Goal: Task Accomplishment & Management: Complete application form

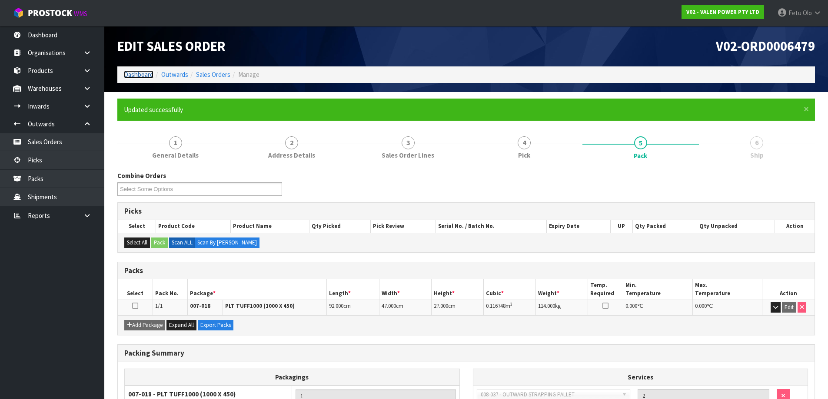
click at [132, 76] on link "Dashboard" at bounding box center [139, 74] width 30 height 8
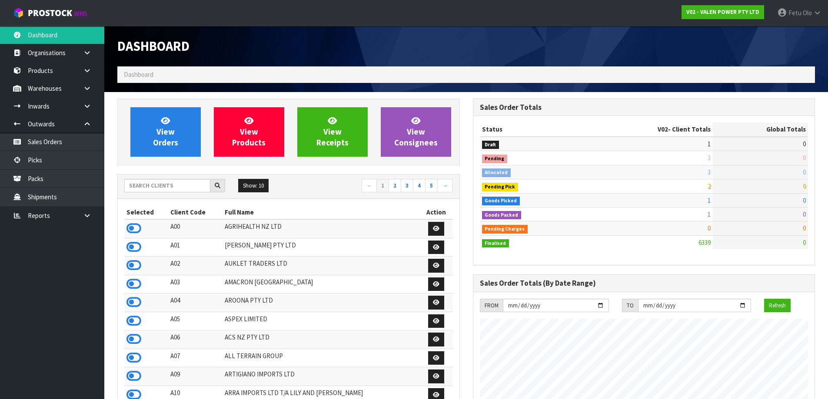
scroll to position [658, 355]
click at [157, 189] on input "text" at bounding box center [167, 185] width 86 height 13
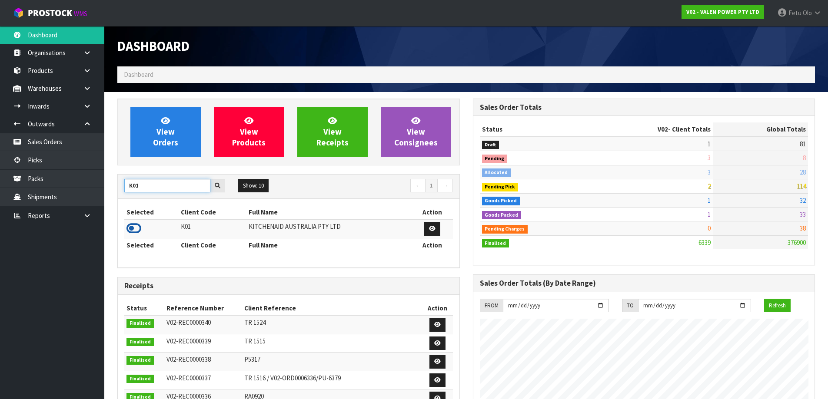
type input "K01"
click at [134, 225] on icon at bounding box center [133, 228] width 15 height 13
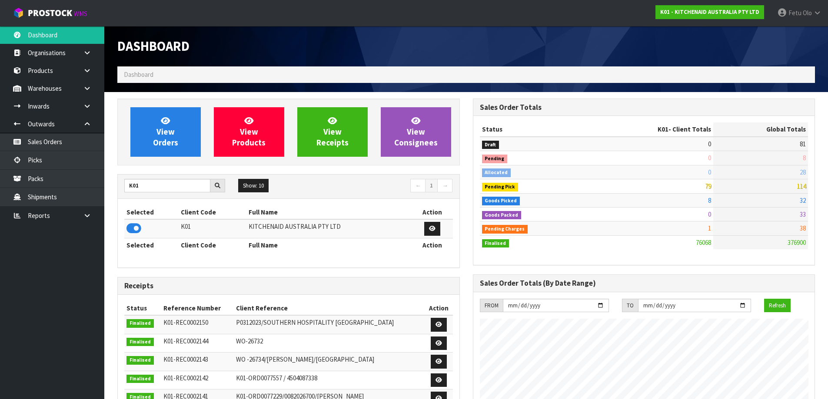
click at [708, 189] on span "79" at bounding box center [708, 186] width 6 height 8
click at [663, 184] on td "79" at bounding box center [650, 186] width 125 height 14
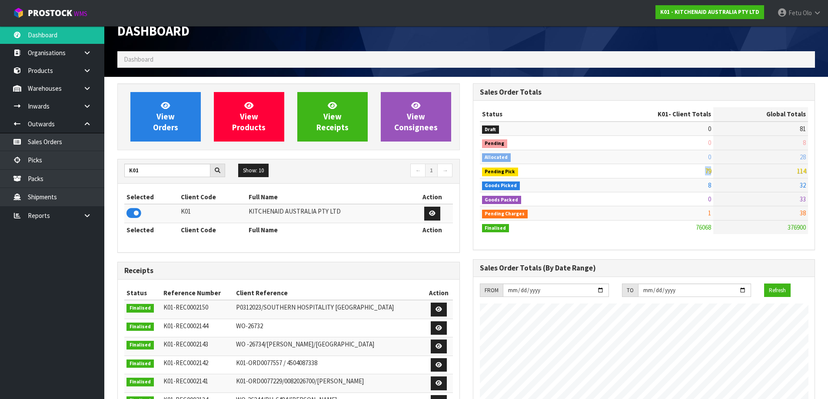
scroll to position [0, 0]
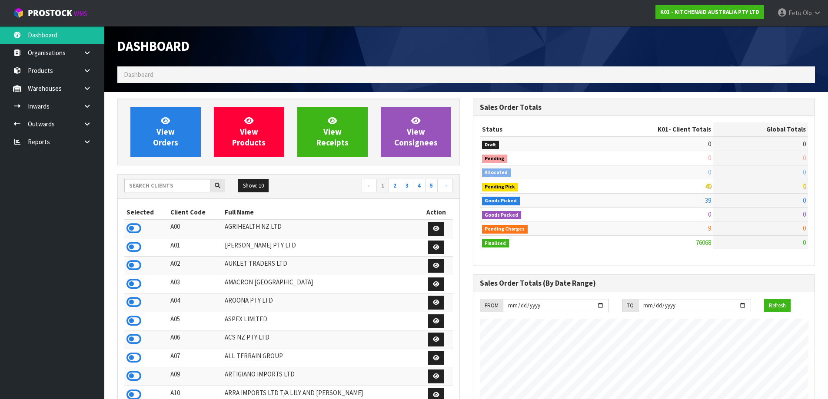
scroll to position [658, 355]
click at [359, 48] on h1 "Dashboard" at bounding box center [288, 46] width 342 height 14
click at [83, 123] on link at bounding box center [90, 124] width 28 height 18
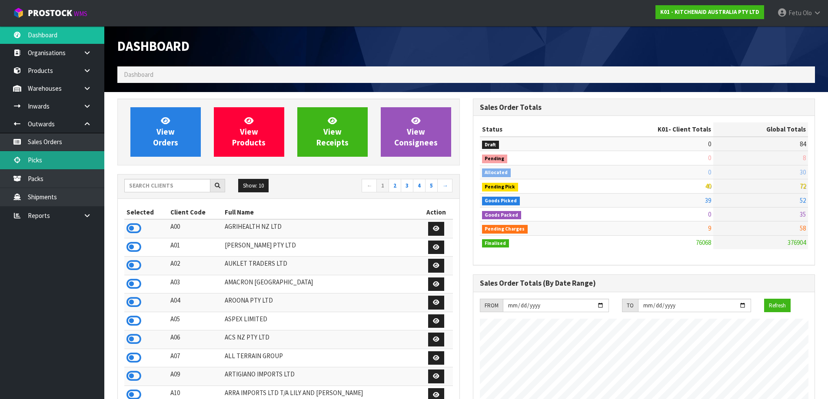
click at [48, 167] on link "Picks" at bounding box center [52, 160] width 104 height 18
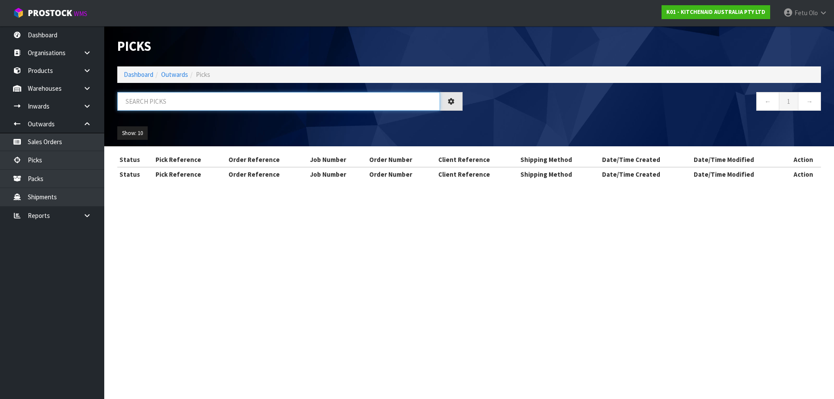
click at [211, 103] on input "text" at bounding box center [278, 101] width 323 height 19
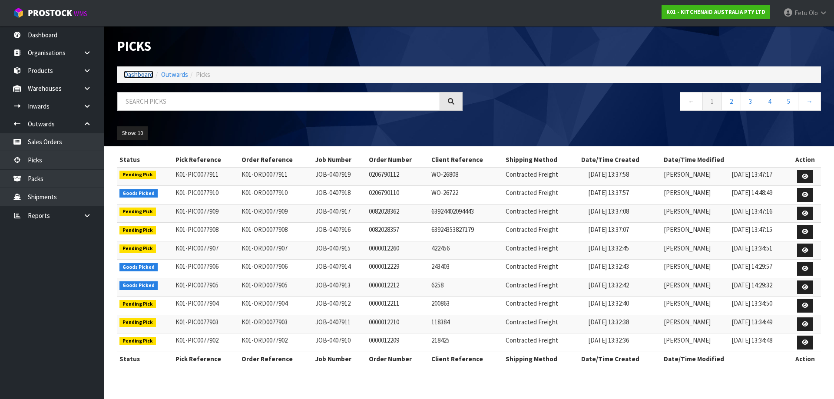
click at [129, 78] on link "Dashboard" at bounding box center [139, 74] width 30 height 8
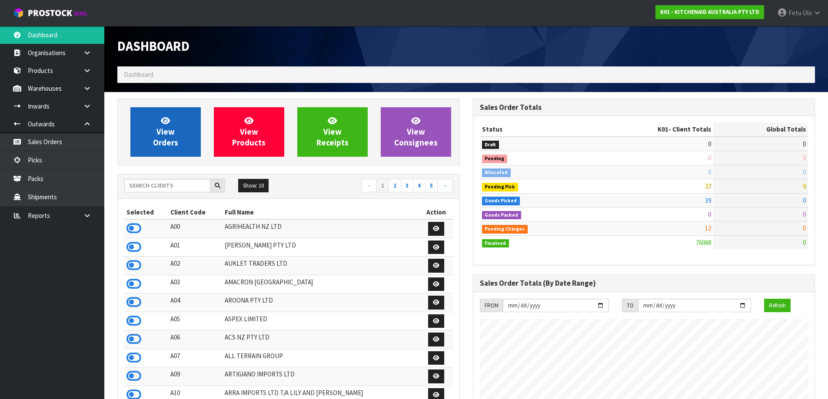
scroll to position [658, 355]
click at [172, 141] on span "View Orders" at bounding box center [165, 132] width 25 height 33
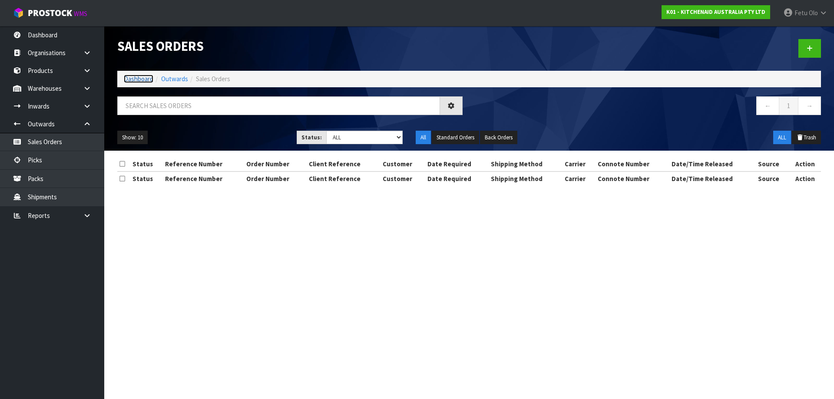
click at [141, 74] on li "Dashboard" at bounding box center [139, 78] width 30 height 9
click at [140, 76] on link "Dashboard" at bounding box center [139, 79] width 30 height 8
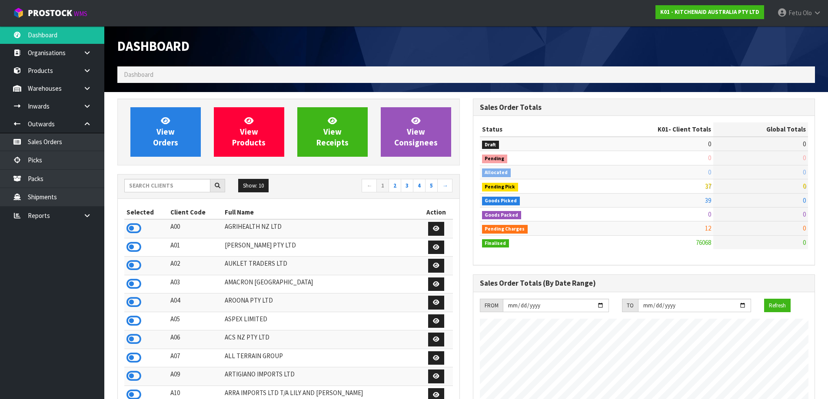
scroll to position [658, 355]
click at [166, 185] on input "text" at bounding box center [167, 185] width 86 height 13
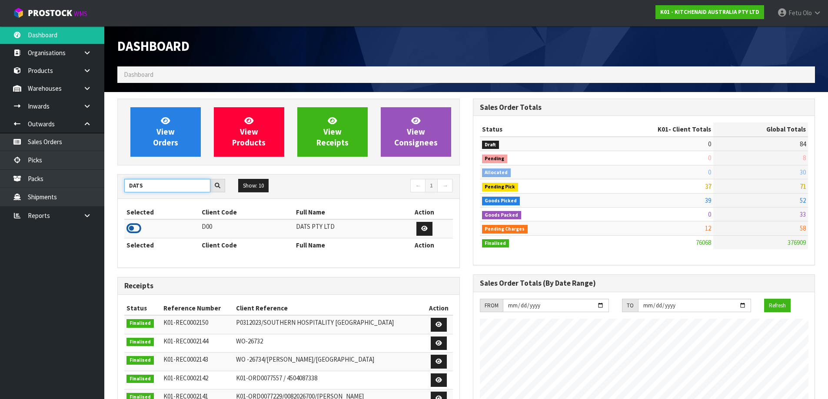
type input "DATS"
click at [132, 234] on icon at bounding box center [133, 228] width 15 height 13
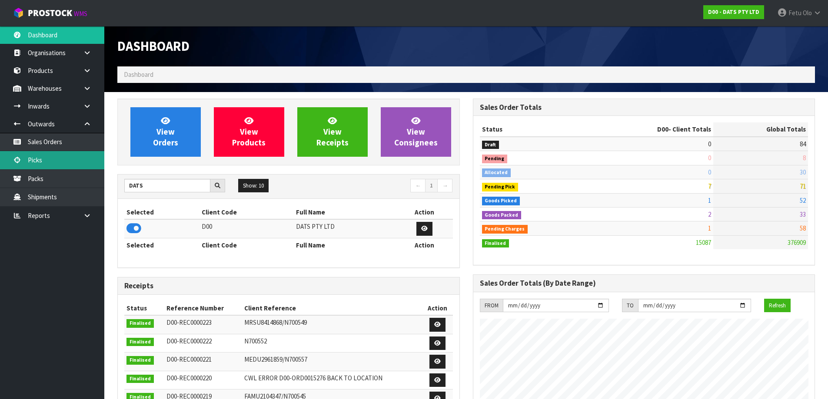
click at [54, 164] on link "Picks" at bounding box center [52, 160] width 104 height 18
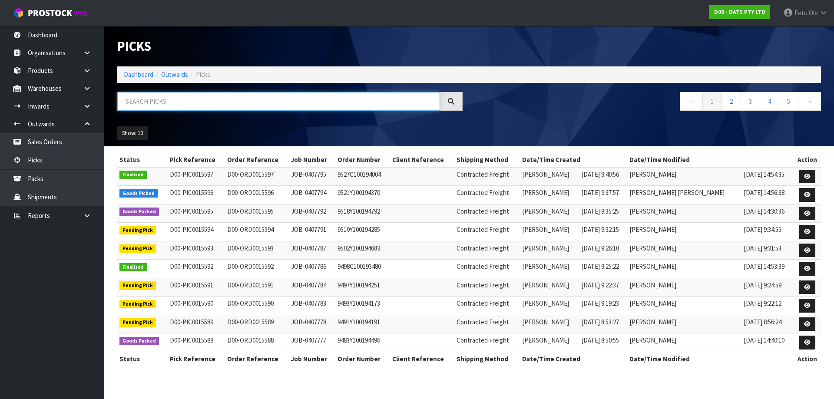
click at [309, 108] on input "text" at bounding box center [278, 101] width 323 height 19
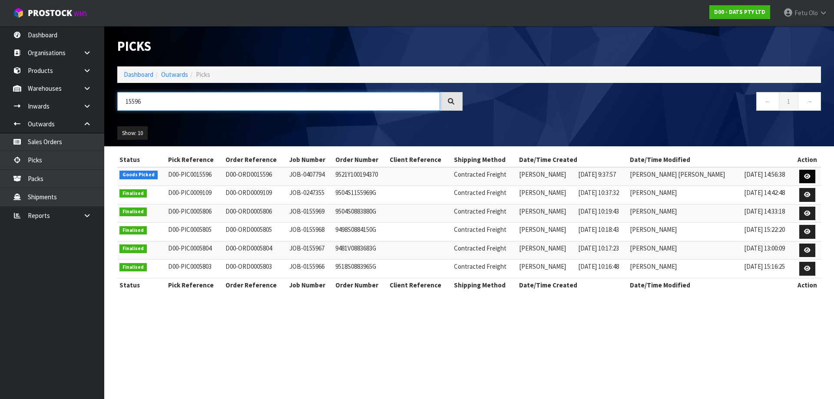
type input "15596"
click at [804, 178] on icon at bounding box center [807, 177] width 7 height 6
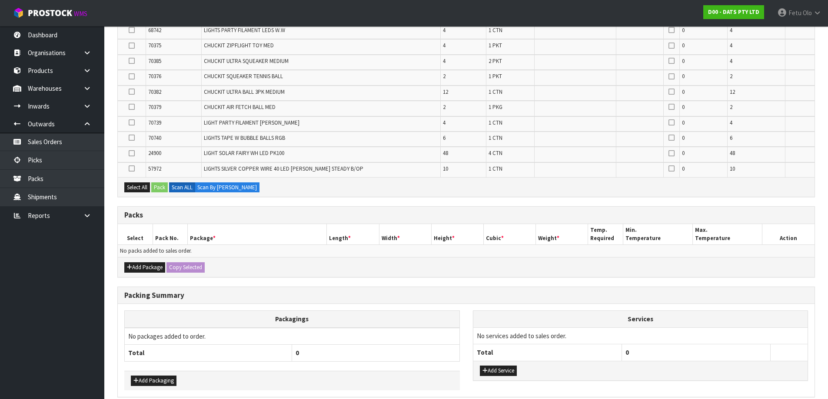
scroll to position [348, 0]
drag, startPoint x: 140, startPoint y: 271, endPoint x: 134, endPoint y: 263, distance: 10.5
click at [140, 269] on button "Add Package" at bounding box center [144, 267] width 41 height 10
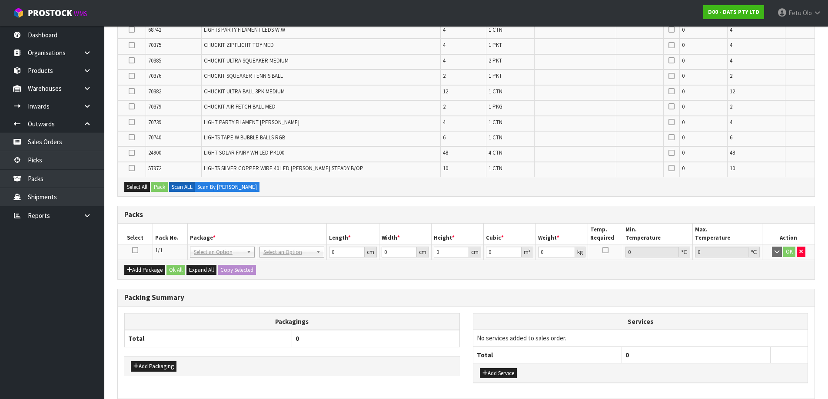
click at [134, 251] on icon at bounding box center [135, 250] width 6 height 0
click at [189, 243] on th "Package *" at bounding box center [256, 234] width 139 height 20
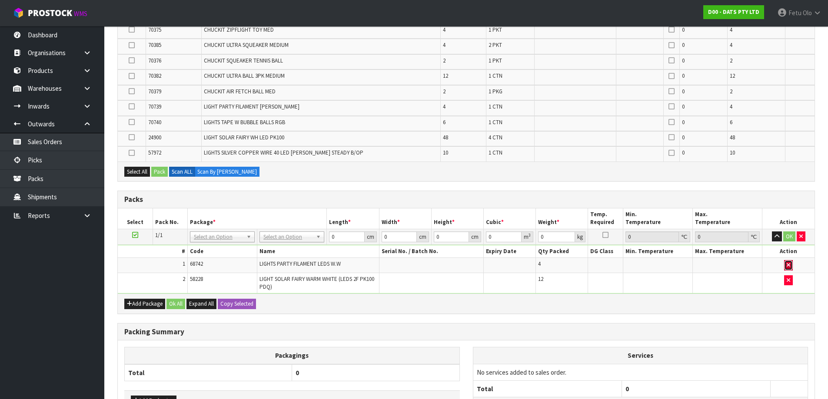
click at [789, 268] on button "button" at bounding box center [788, 265] width 9 height 10
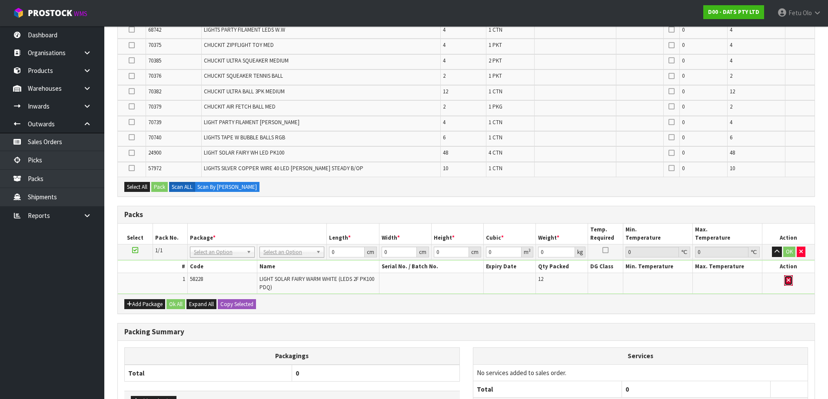
click at [791, 284] on button "button" at bounding box center [788, 280] width 9 height 10
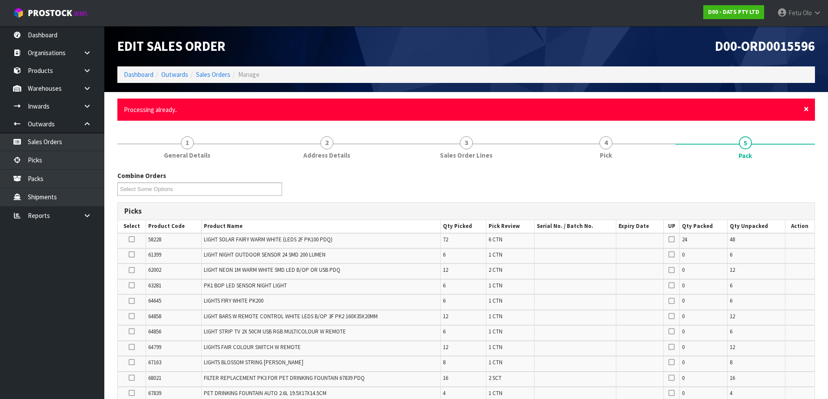
click at [807, 111] on span "×" at bounding box center [805, 109] width 5 height 12
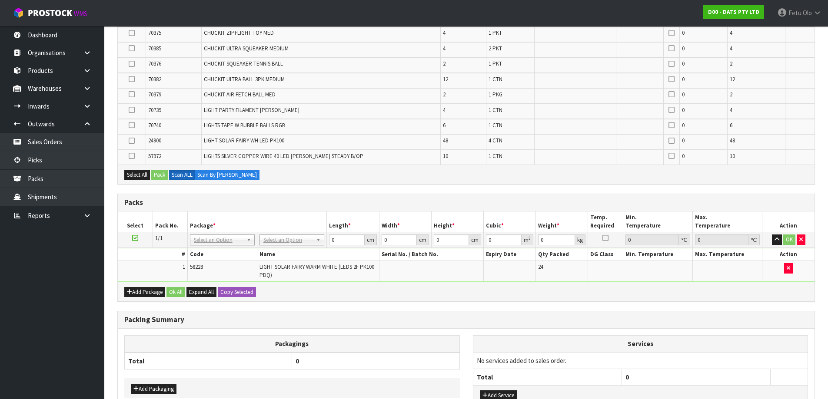
scroll to position [423, 0]
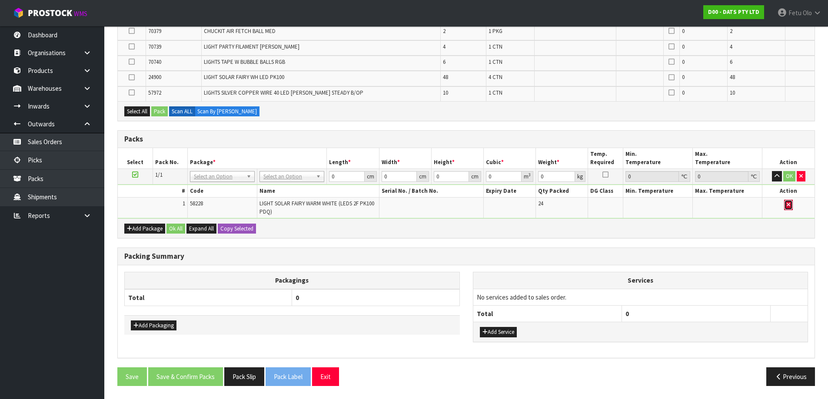
click at [785, 204] on button "button" at bounding box center [788, 205] width 9 height 10
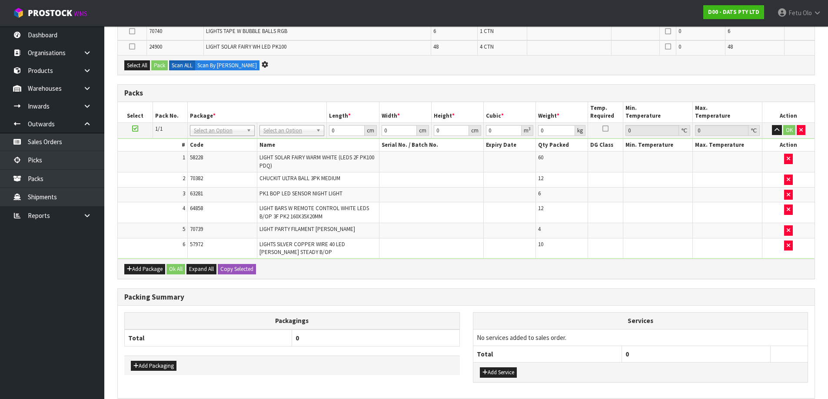
scroll to position [377, 0]
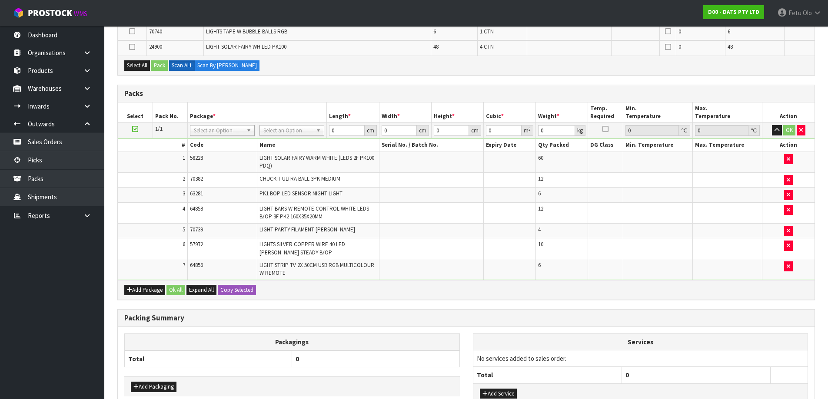
click at [419, 286] on div "Add Package Ok All Expand All Copy Selected" at bounding box center [466, 290] width 696 height 20
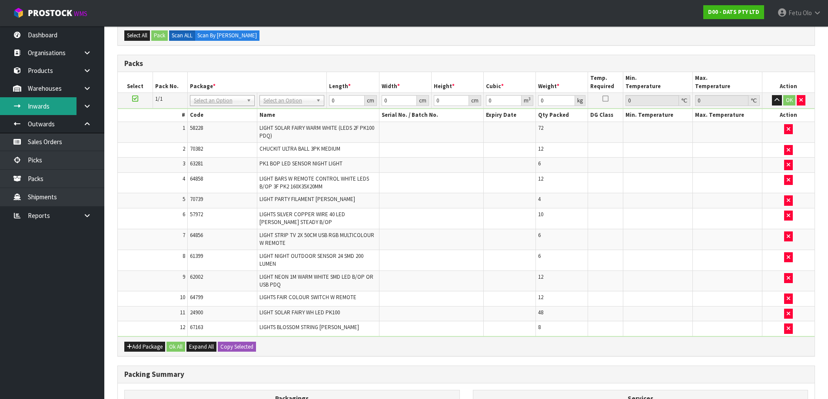
scroll to position [0, 0]
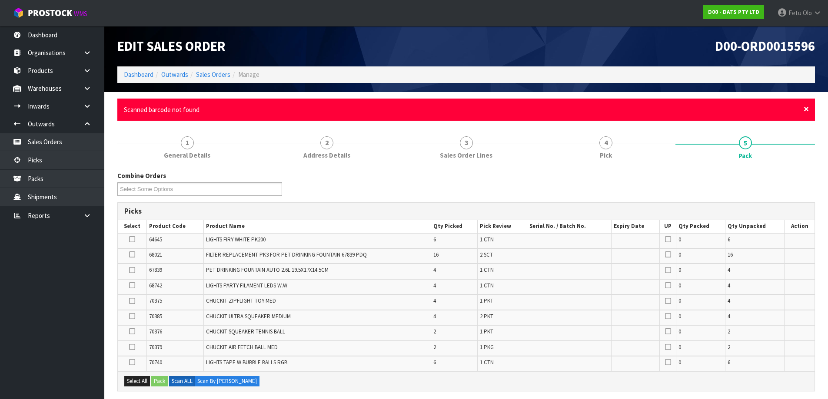
click at [804, 110] on span "×" at bounding box center [805, 109] width 5 height 12
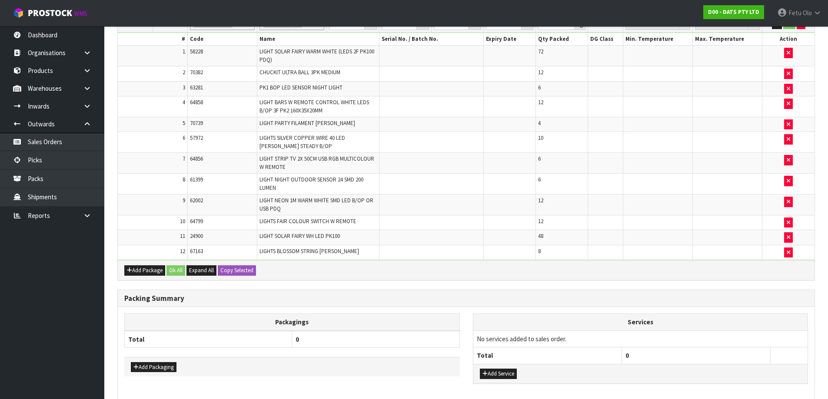
scroll to position [432, 0]
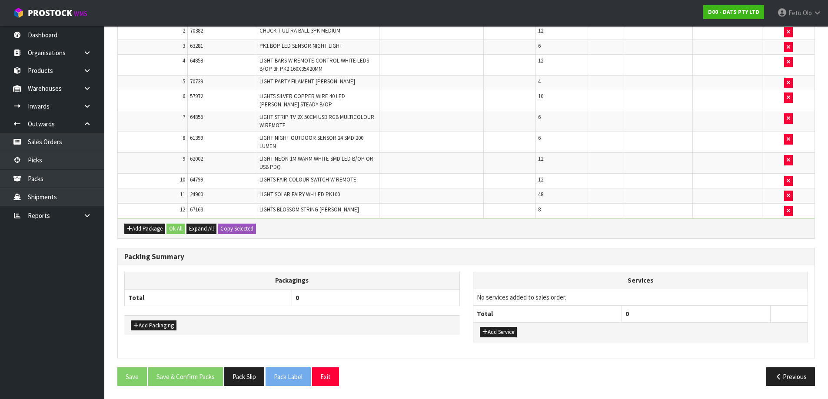
click at [707, 268] on div "Packagings Total 0 Add Packaging Services No services added to sales order. Tot…" at bounding box center [466, 311] width 696 height 92
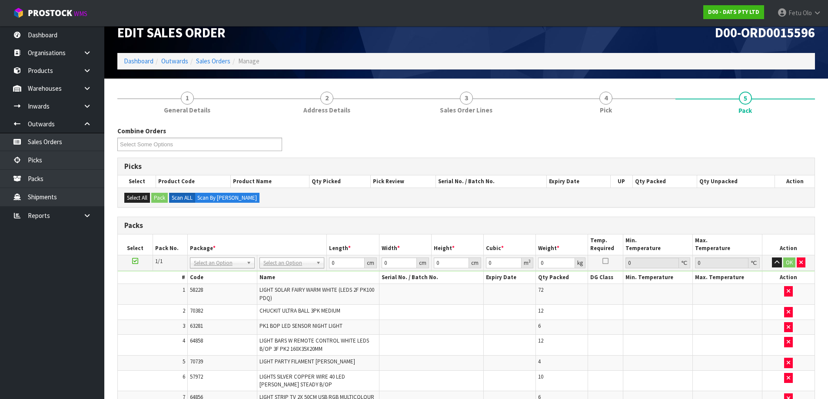
scroll to position [0, 0]
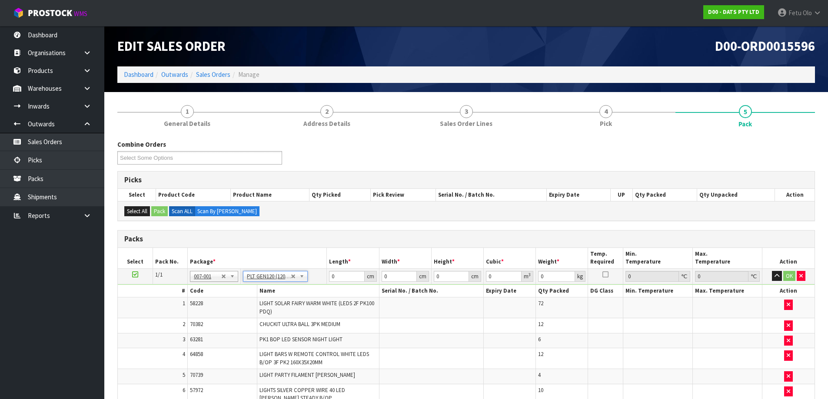
type input "120"
type input "100"
type input "95.44"
drag, startPoint x: 337, startPoint y: 279, endPoint x: 324, endPoint y: 287, distance: 14.8
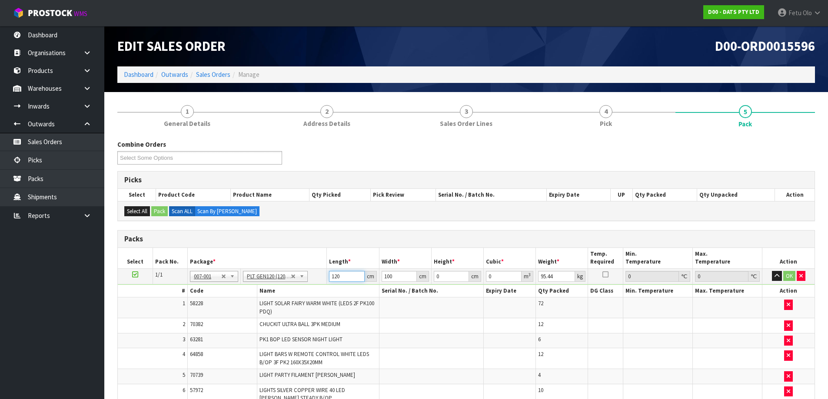
click at [340, 280] on input "120" at bounding box center [346, 276] width 35 height 11
click at [328, 280] on td "120 cm" at bounding box center [353, 276] width 52 height 16
type input "0"
type input "110"
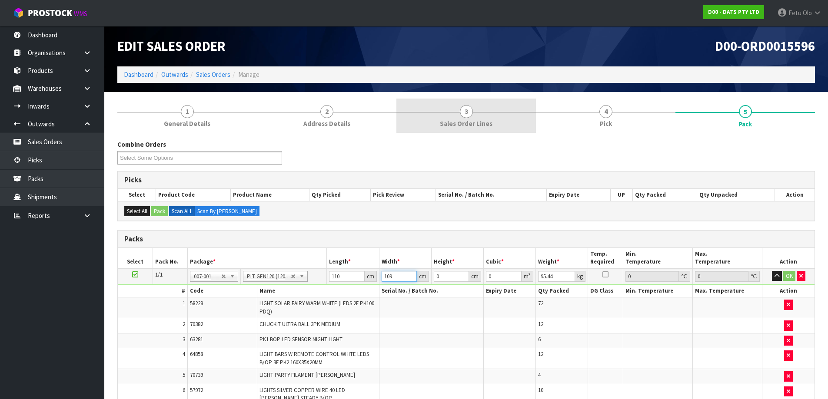
type input "109"
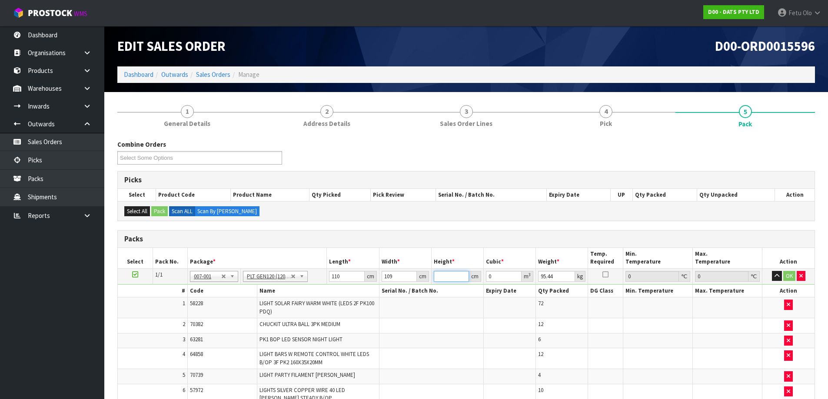
type input "7"
type input "0.08393"
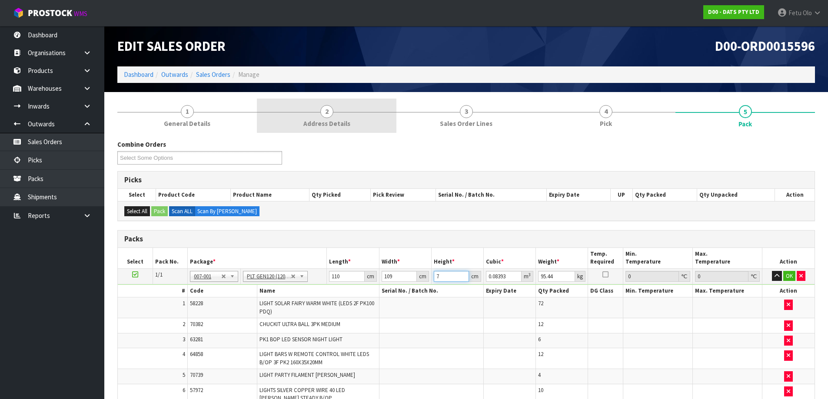
type input "0"
type input "8"
type input "0.09592"
type input "87"
type input "1.04313"
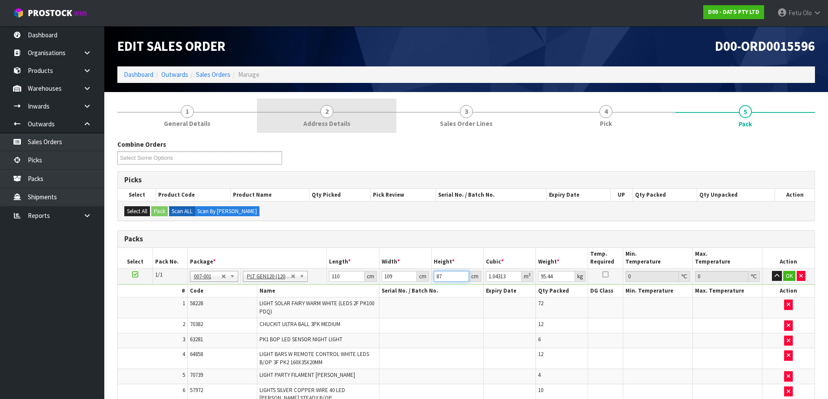
type input "87"
type input "104"
click button "OK" at bounding box center [789, 276] width 12 height 10
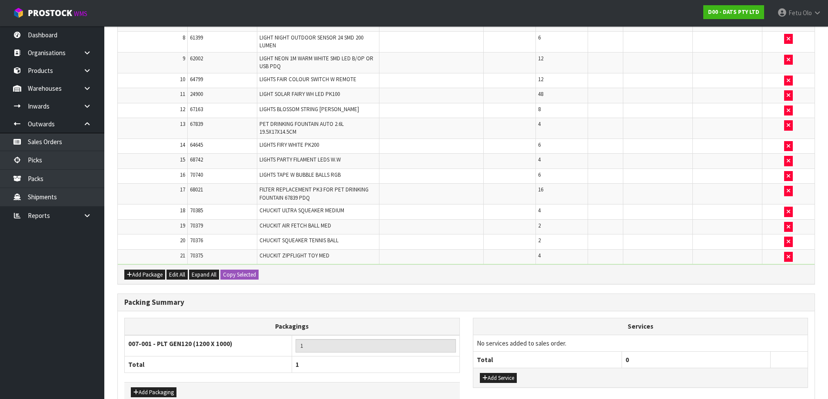
scroll to position [444, 0]
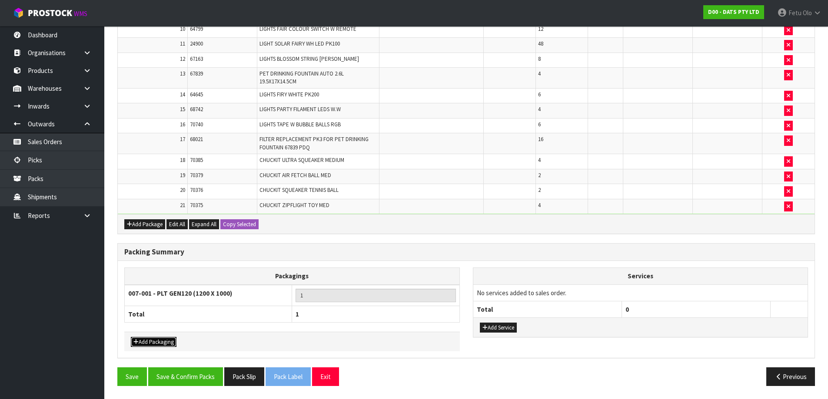
drag, startPoint x: 154, startPoint y: 341, endPoint x: 156, endPoint y: 332, distance: 8.9
click at [154, 340] on button "Add Packaging" at bounding box center [154, 342] width 46 height 10
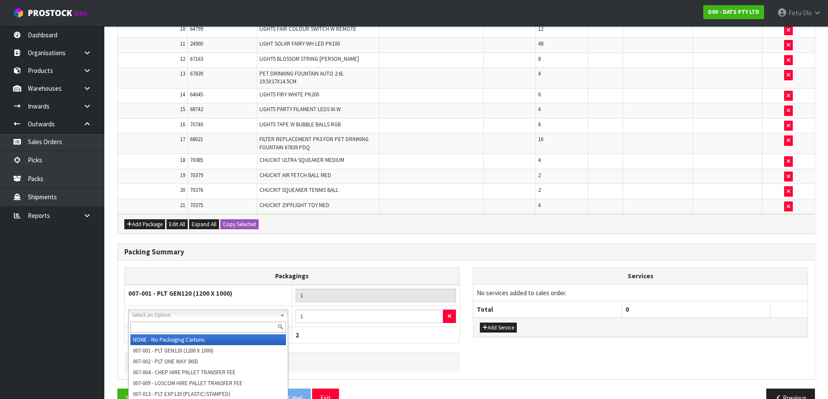
drag, startPoint x: 181, startPoint y: 312, endPoint x: 183, endPoint y: 324, distance: 12.7
click at [182, 333] on div at bounding box center [208, 327] width 159 height 14
click at [187, 329] on input "text" at bounding box center [208, 327] width 156 height 11
type input "OC"
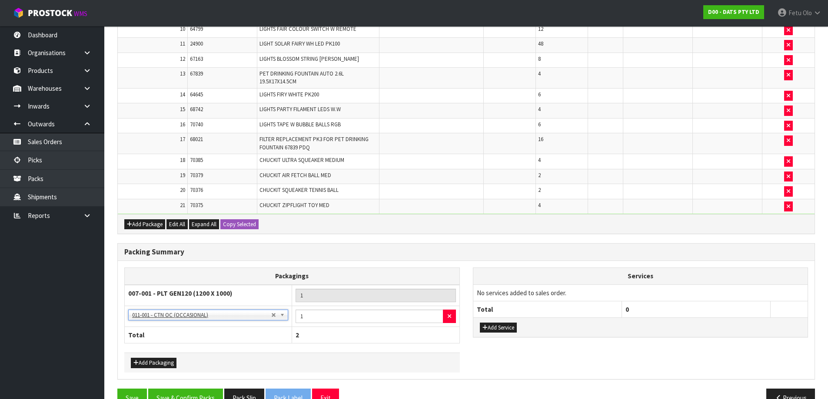
scroll to position [465, 0]
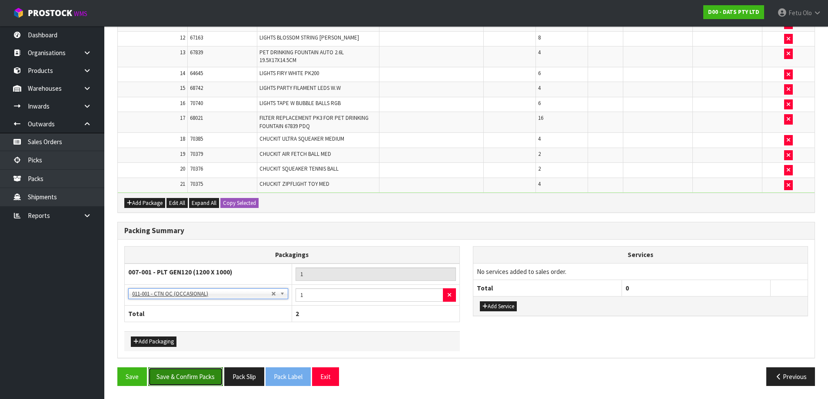
click at [188, 384] on button "Save & Confirm Packs" at bounding box center [185, 376] width 75 height 19
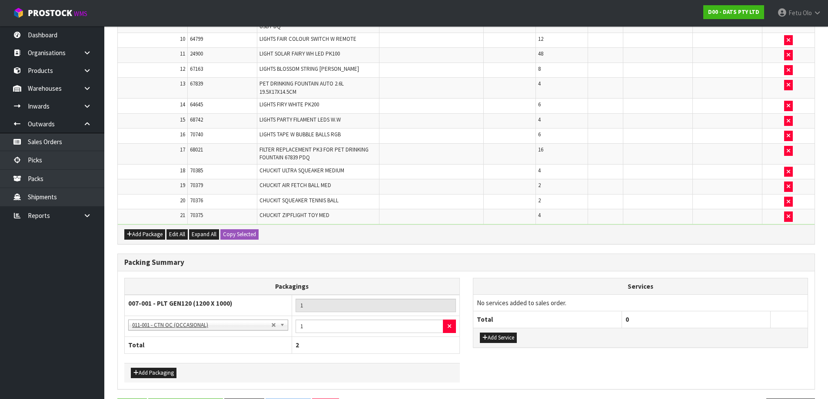
scroll to position [0, 0]
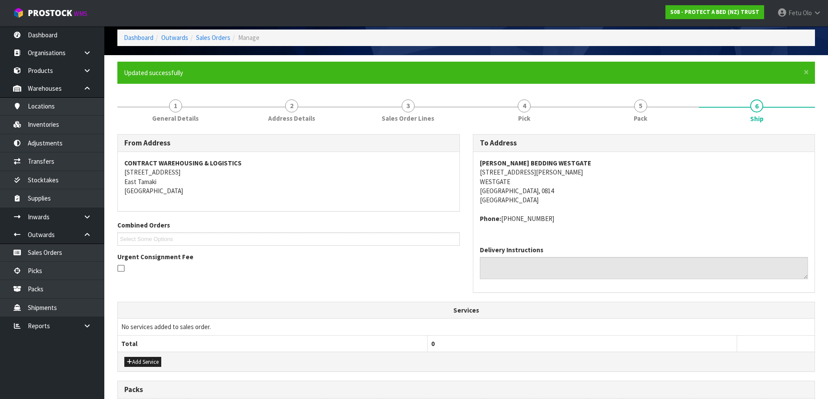
scroll to position [12, 0]
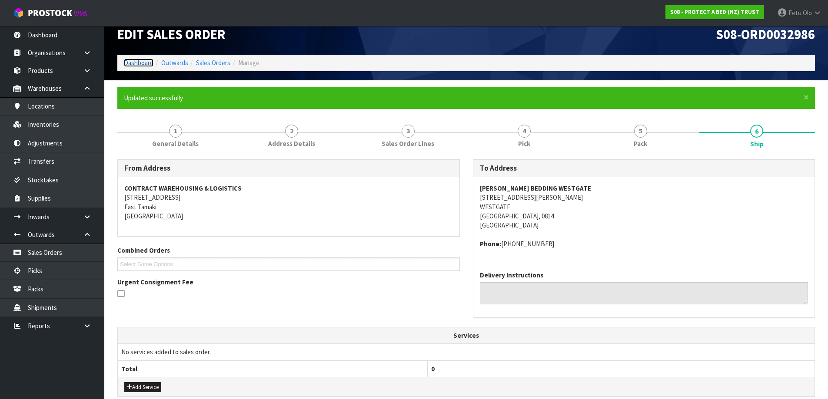
click at [145, 66] on link "Dashboard" at bounding box center [139, 63] width 30 height 8
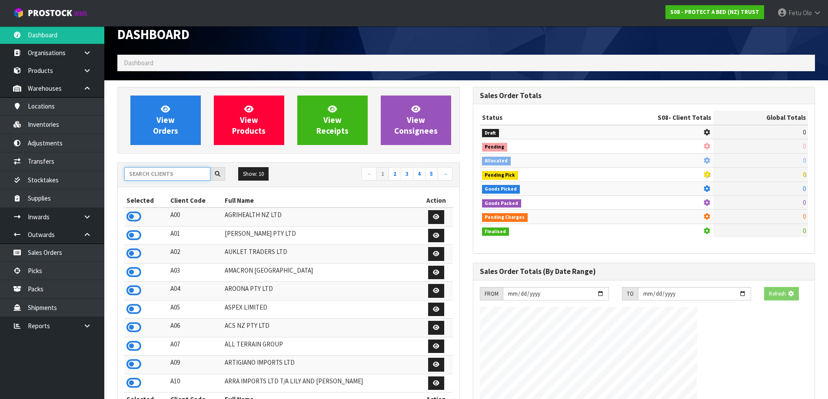
click at [178, 177] on input "text" at bounding box center [167, 173] width 86 height 13
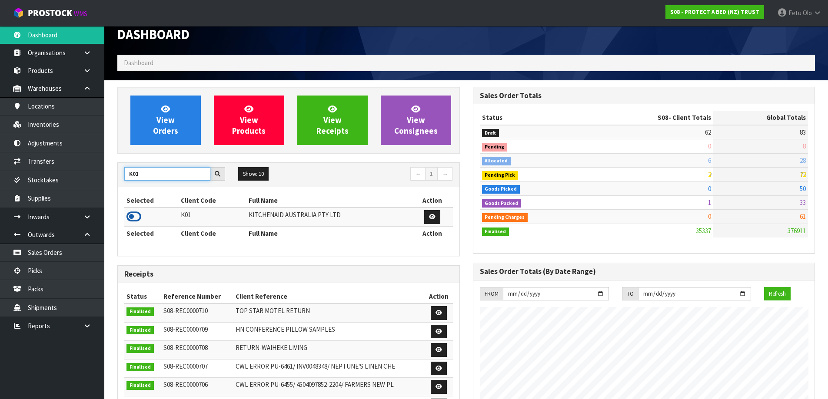
type input "K01"
click at [137, 217] on icon at bounding box center [133, 216] width 15 height 13
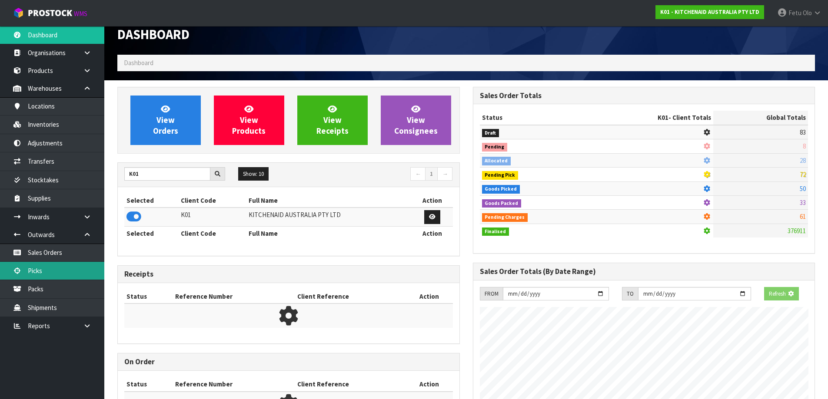
scroll to position [433851, 434037]
drag, startPoint x: 54, startPoint y: 274, endPoint x: 155, endPoint y: 235, distance: 107.9
click at [54, 273] on link "Picks" at bounding box center [52, 271] width 104 height 18
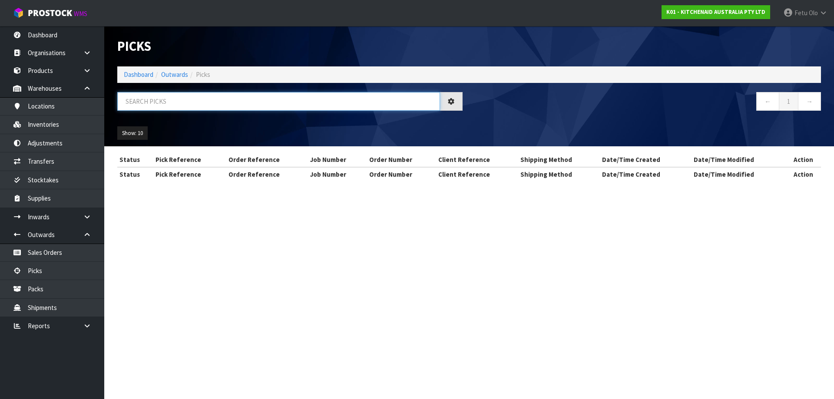
click at [222, 96] on input "text" at bounding box center [278, 101] width 323 height 19
click at [222, 97] on input "text" at bounding box center [278, 101] width 323 height 19
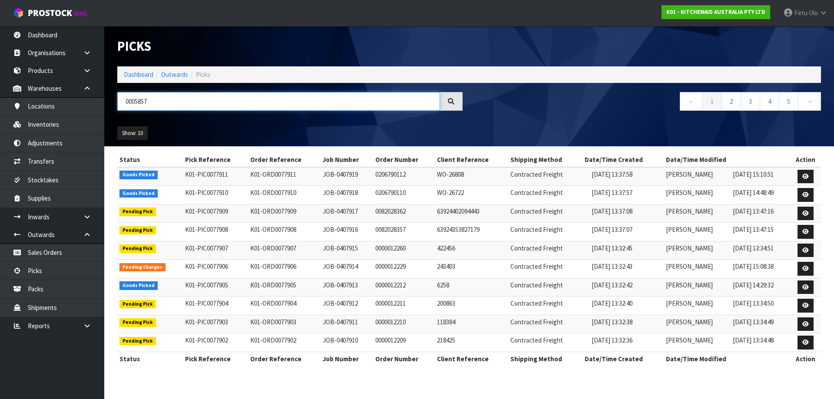
type input "0005857"
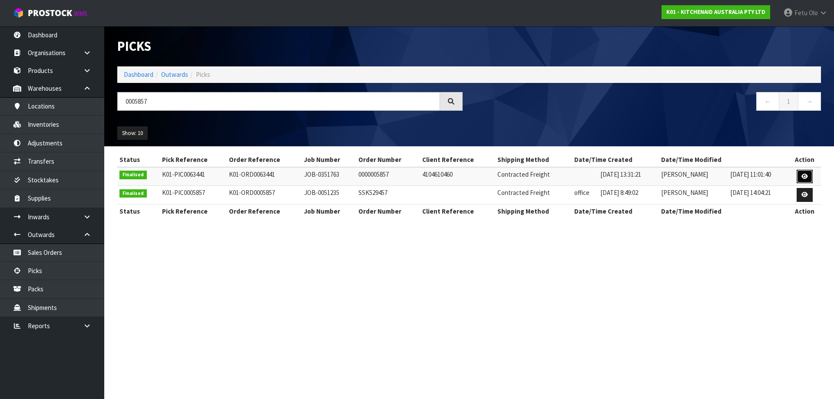
click at [804, 174] on icon at bounding box center [804, 177] width 7 height 6
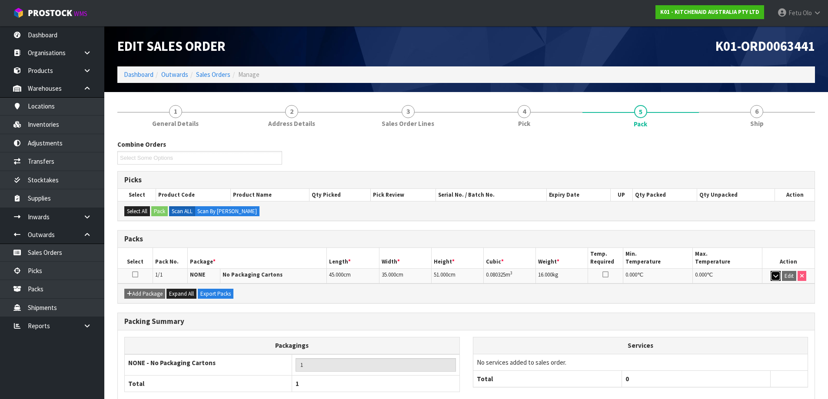
click at [773, 275] on icon "button" at bounding box center [775, 276] width 5 height 6
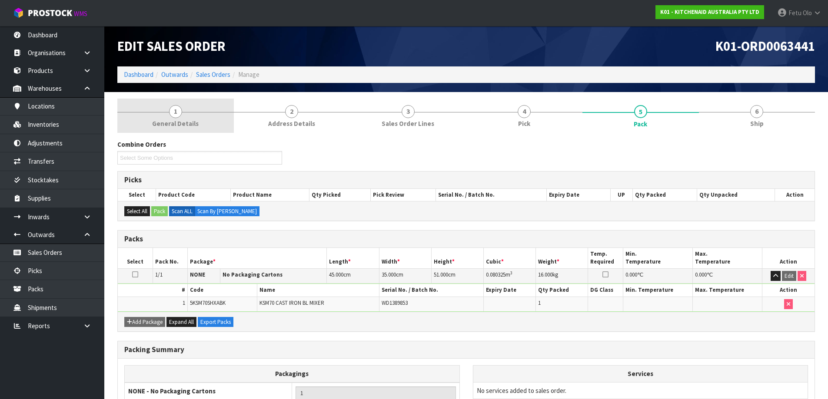
click at [176, 111] on span "1" at bounding box center [175, 111] width 13 height 13
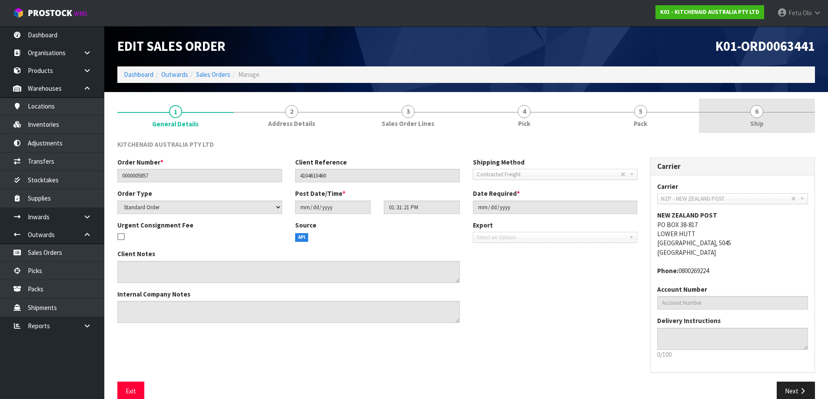
click at [768, 117] on link "6 Ship" at bounding box center [757, 116] width 116 height 34
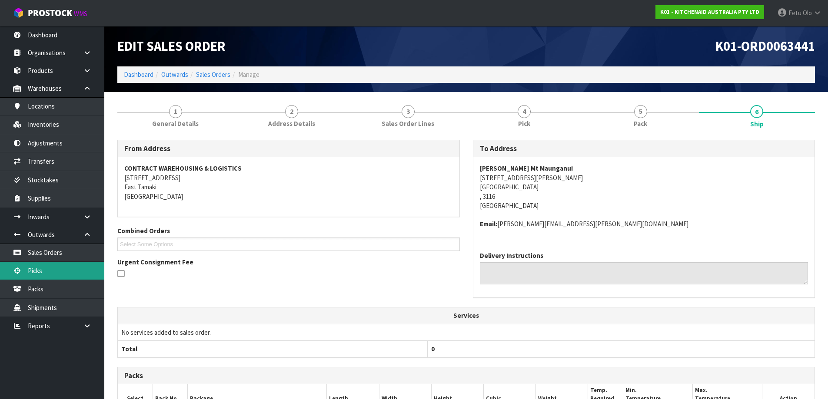
click at [41, 274] on link "Picks" at bounding box center [52, 271] width 104 height 18
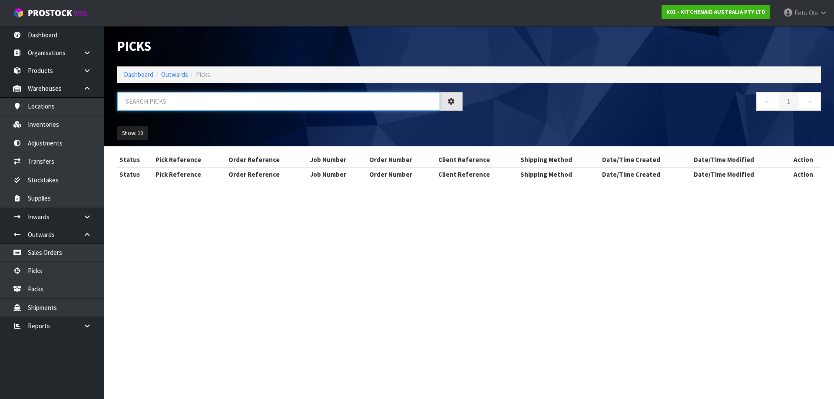
click at [222, 103] on input "text" at bounding box center [278, 101] width 323 height 19
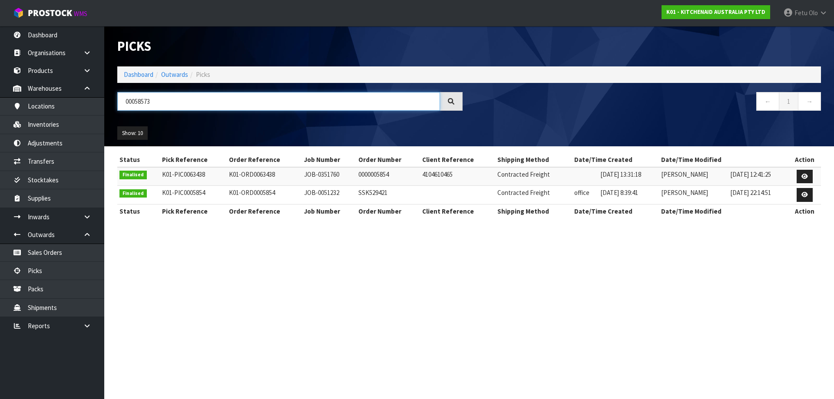
type input "0005857"
click at [148, 75] on link "Dashboard" at bounding box center [139, 74] width 30 height 8
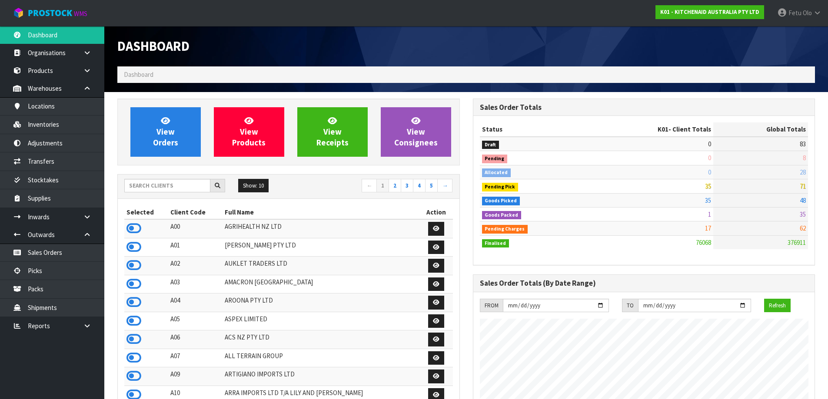
scroll to position [658, 355]
click at [81, 126] on link "Inventories" at bounding box center [52, 125] width 104 height 18
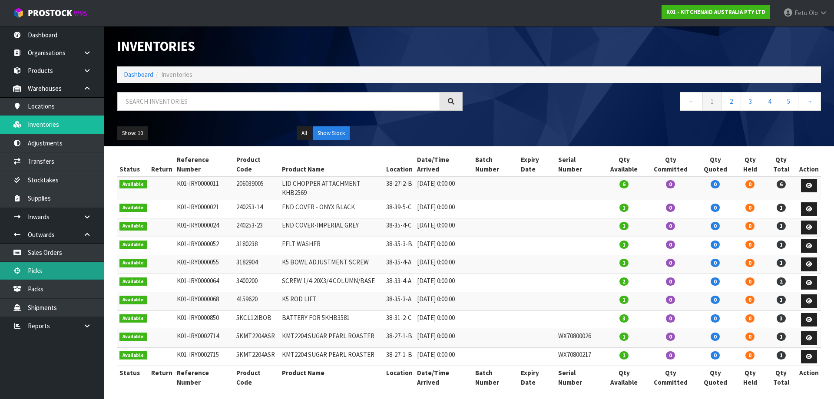
click at [51, 278] on link "Picks" at bounding box center [52, 271] width 104 height 18
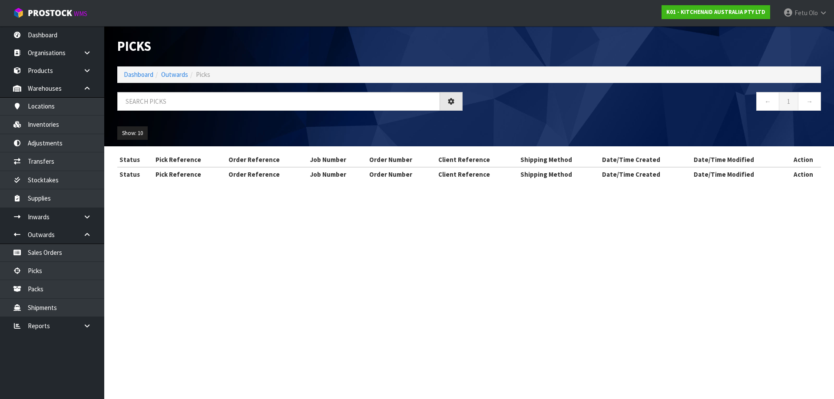
click at [193, 89] on div "Picks Dashboard Outwards Picks ← 1 → Show: 10 5 10 25 50" at bounding box center [469, 86] width 717 height 120
click at [193, 97] on input "text" at bounding box center [278, 101] width 323 height 19
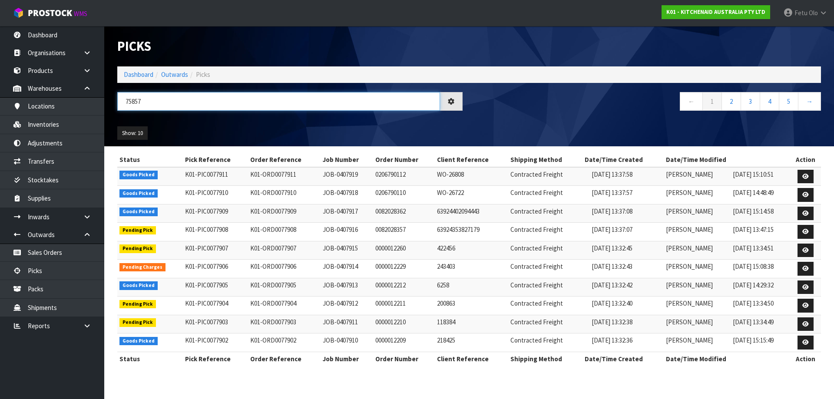
type input "75857"
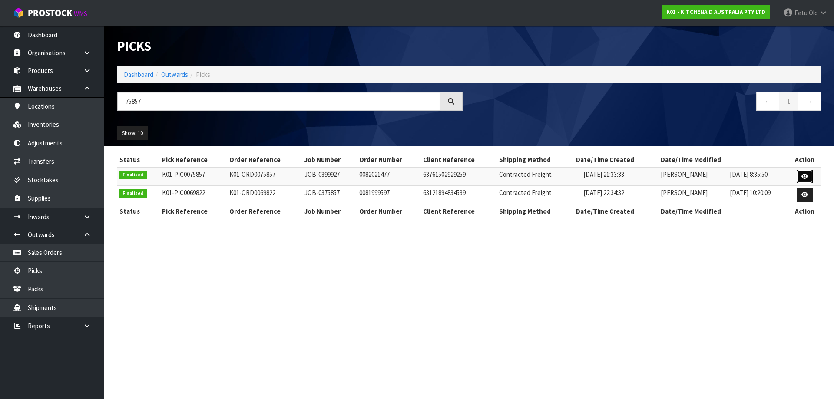
click at [806, 170] on link at bounding box center [805, 177] width 16 height 14
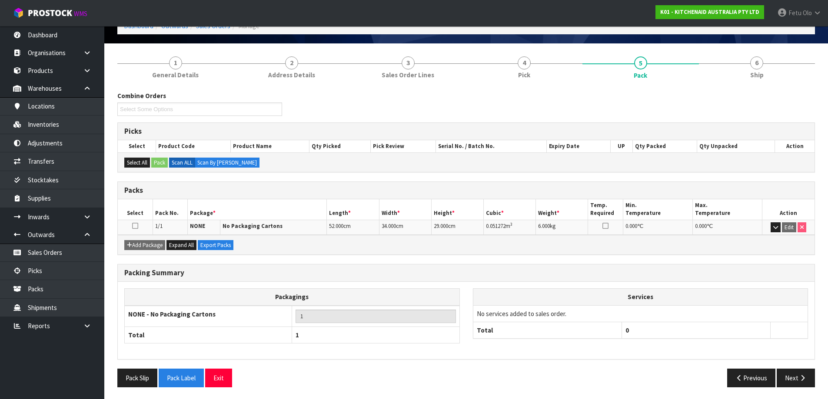
scroll to position [50, 0]
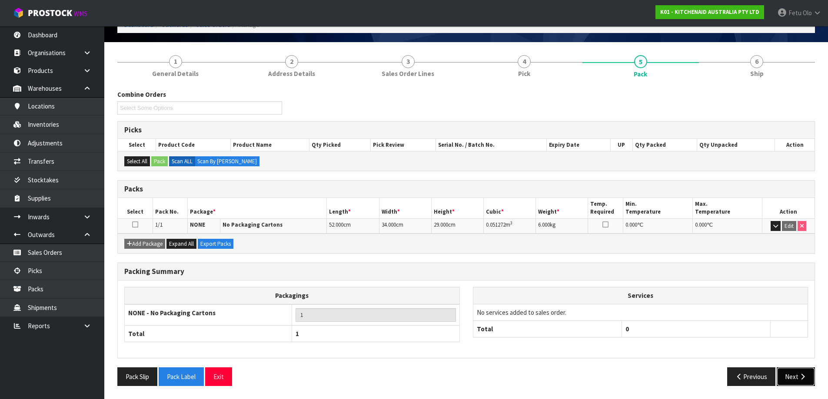
click at [792, 376] on button "Next" at bounding box center [795, 376] width 38 height 19
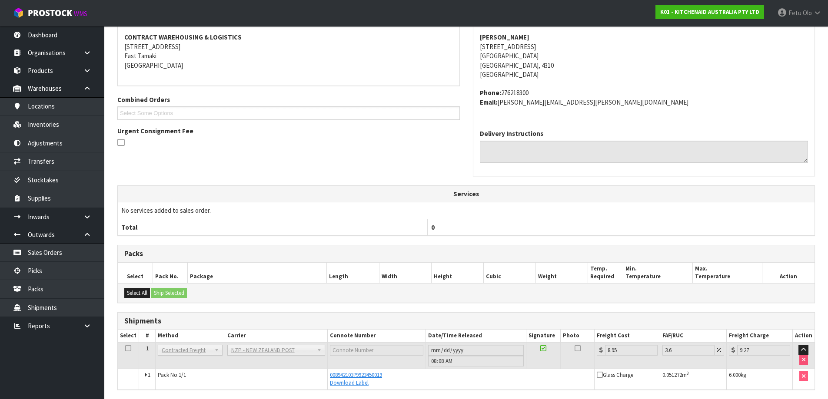
scroll to position [163, 0]
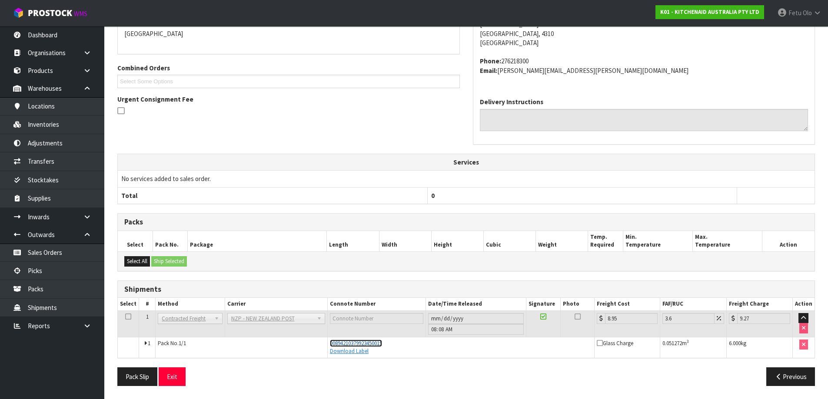
click at [357, 344] on span "00894210379923450019" at bounding box center [356, 343] width 52 height 7
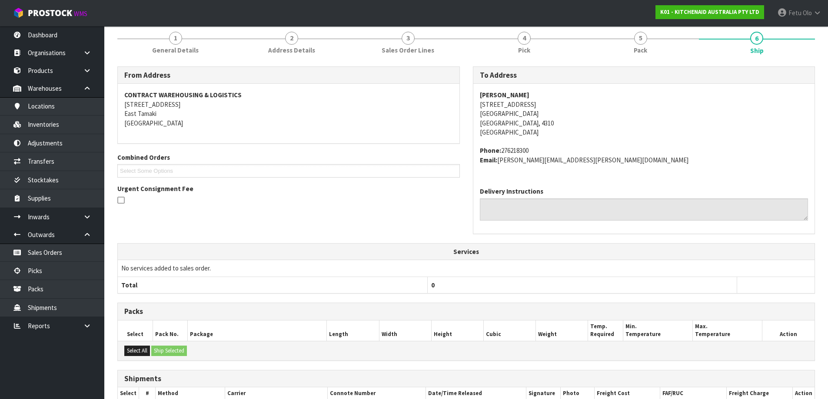
scroll to position [0, 0]
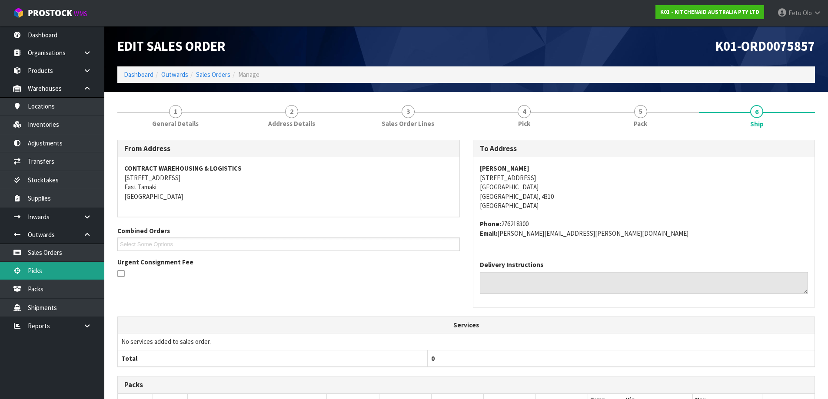
click at [35, 277] on link "Picks" at bounding box center [52, 271] width 104 height 18
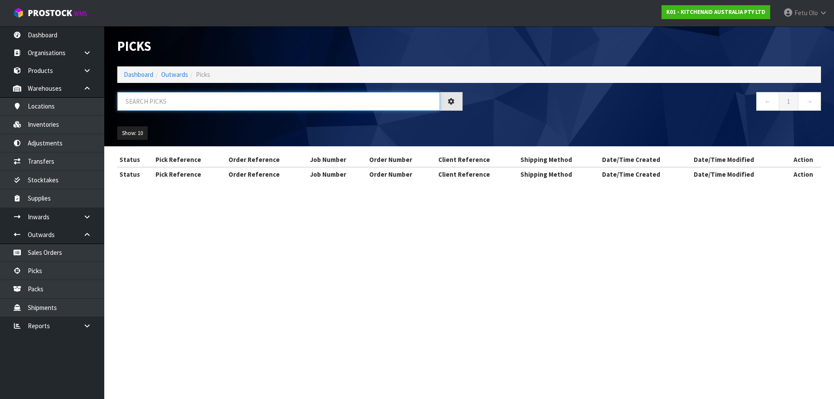
click at [239, 105] on input "text" at bounding box center [278, 101] width 323 height 19
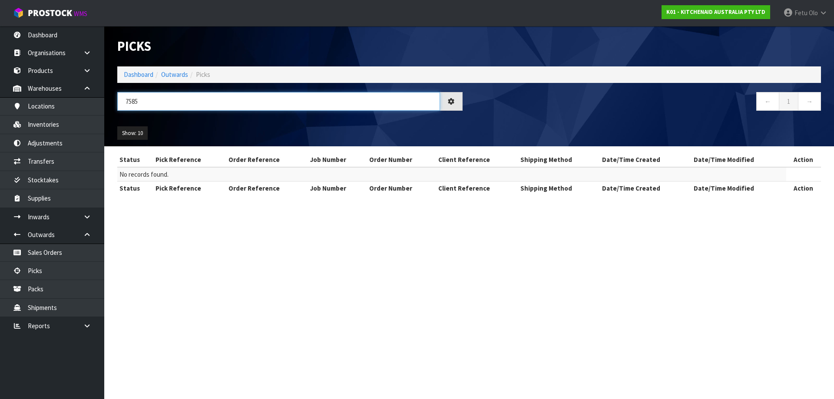
type input "75857"
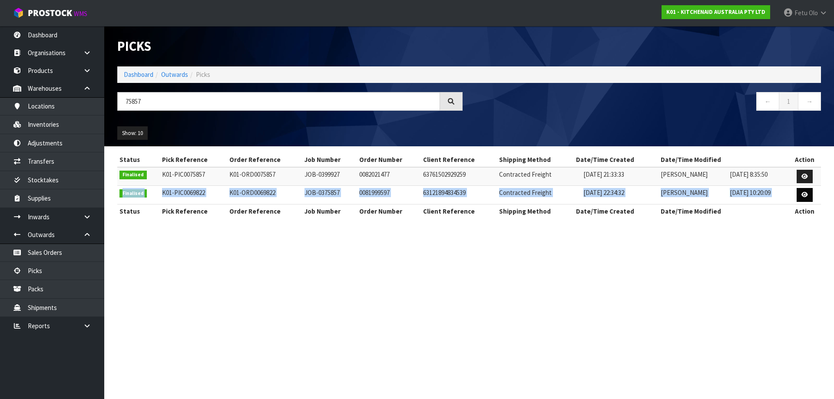
drag, startPoint x: 802, startPoint y: 185, endPoint x: 798, endPoint y: 193, distance: 9.1
click at [800, 189] on tbody "Finalised K01-PIC0075857 K01-ORD0075857 JOB-0399927 0082021477 63761502929259 C…" at bounding box center [469, 185] width 704 height 37
click at [806, 174] on icon at bounding box center [804, 177] width 7 height 6
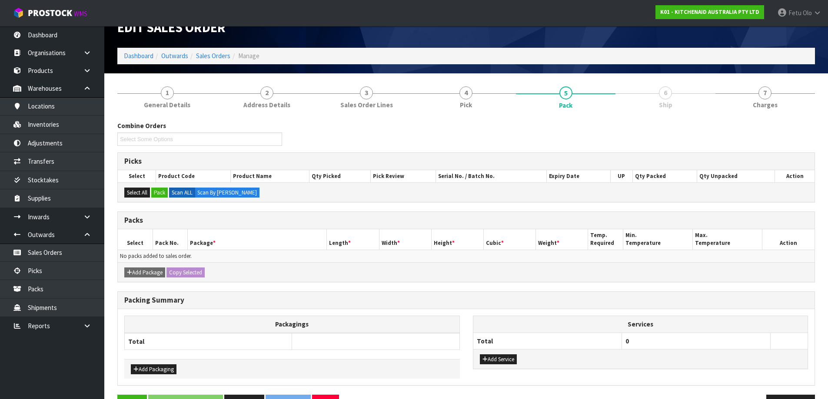
scroll to position [46, 0]
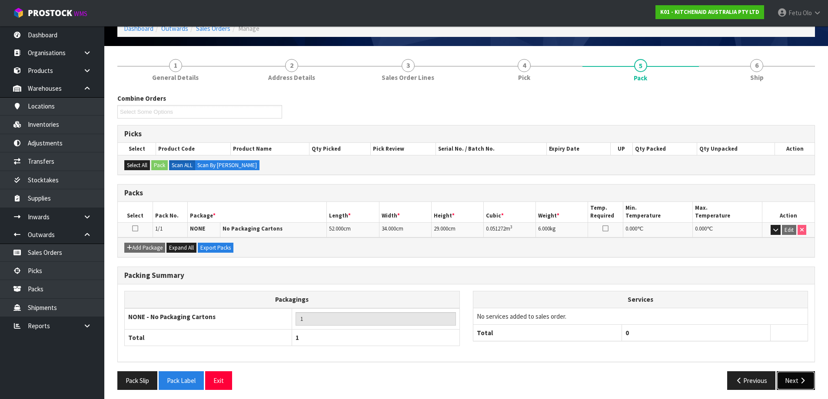
click at [796, 380] on button "Next" at bounding box center [795, 380] width 38 height 19
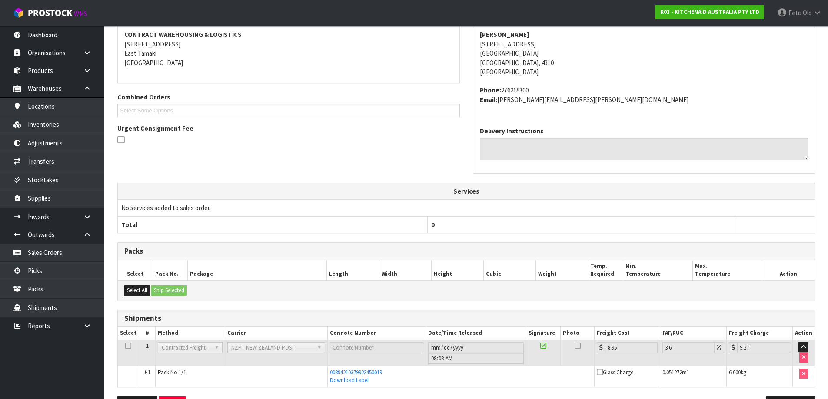
scroll to position [163, 0]
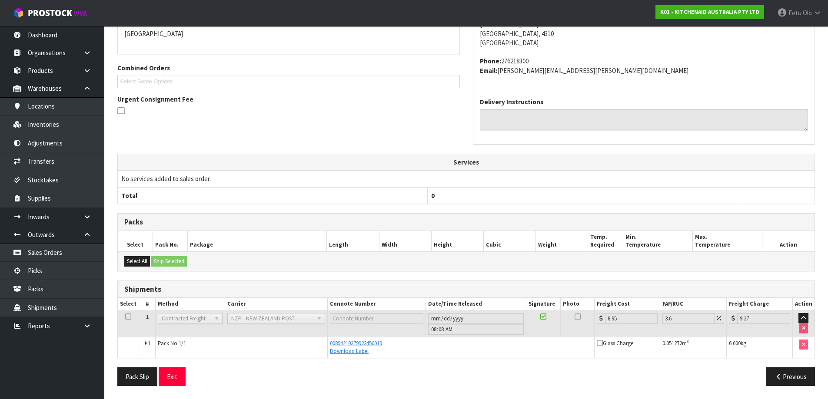
click at [468, 366] on div "From Address CONTRACT WAREHOUSING & LOGISTICS 17 Allens Road East Tamaki Auckla…" at bounding box center [465, 185] width 697 height 416
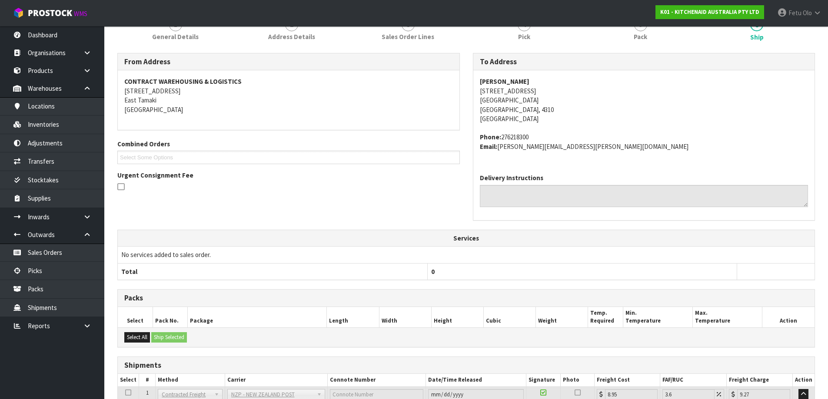
scroll to position [0, 0]
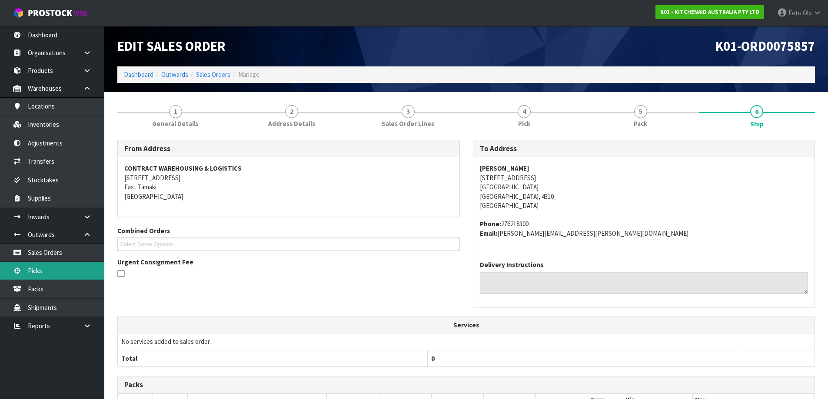
click at [51, 268] on link "Picks" at bounding box center [52, 271] width 104 height 18
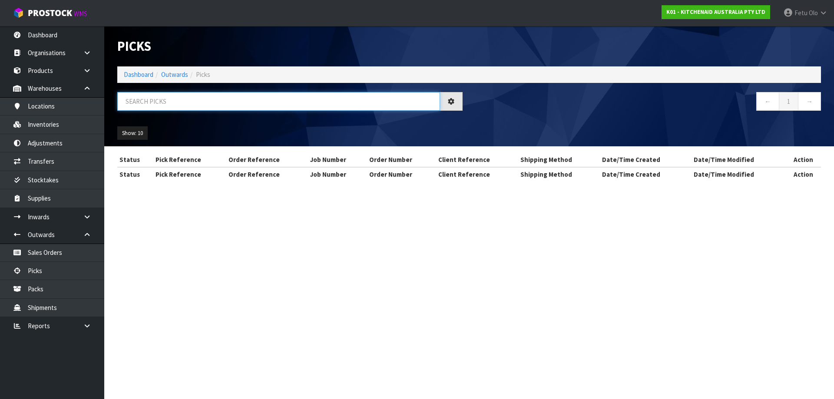
click at [254, 101] on input "text" at bounding box center [278, 101] width 323 height 19
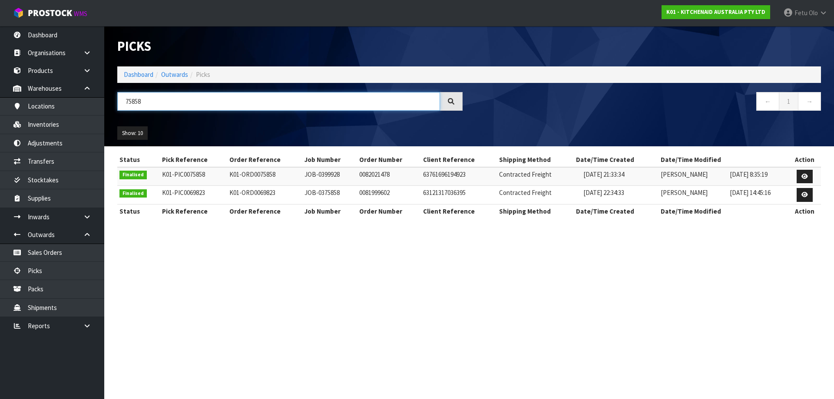
type input "75858"
click at [808, 172] on link at bounding box center [805, 177] width 16 height 14
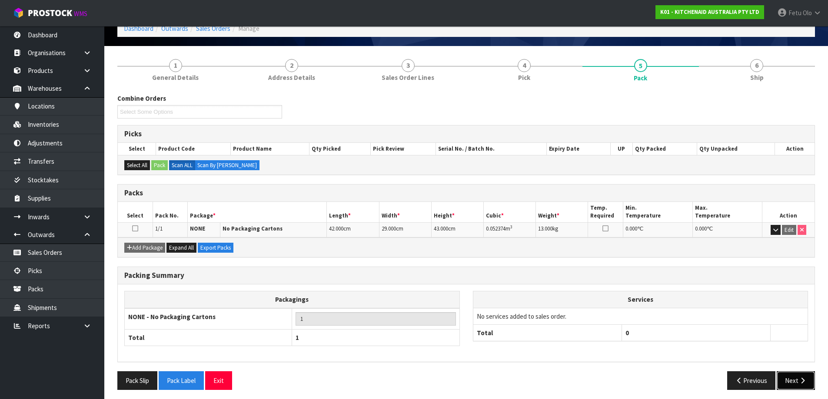
click at [785, 381] on button "Next" at bounding box center [795, 380] width 38 height 19
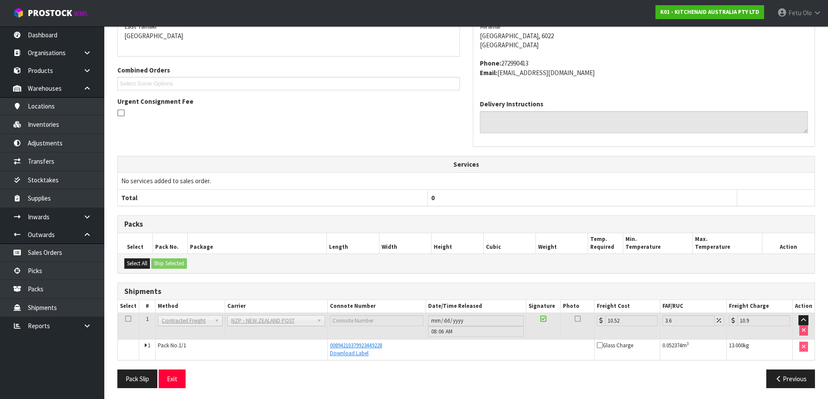
scroll to position [163, 0]
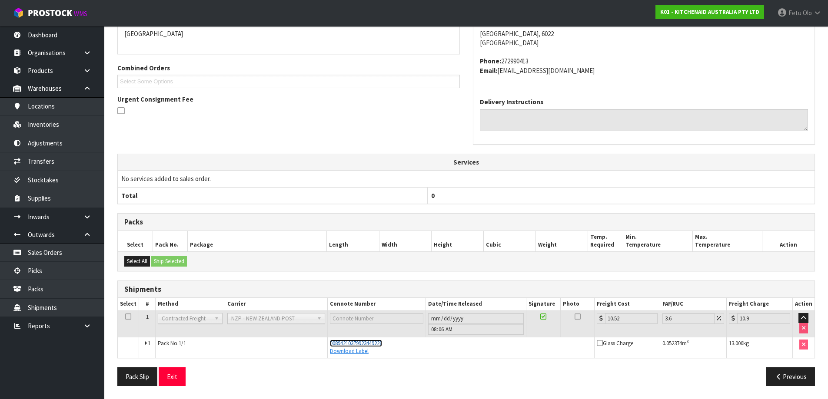
click at [376, 345] on span "00894210379923449228" at bounding box center [356, 343] width 52 height 7
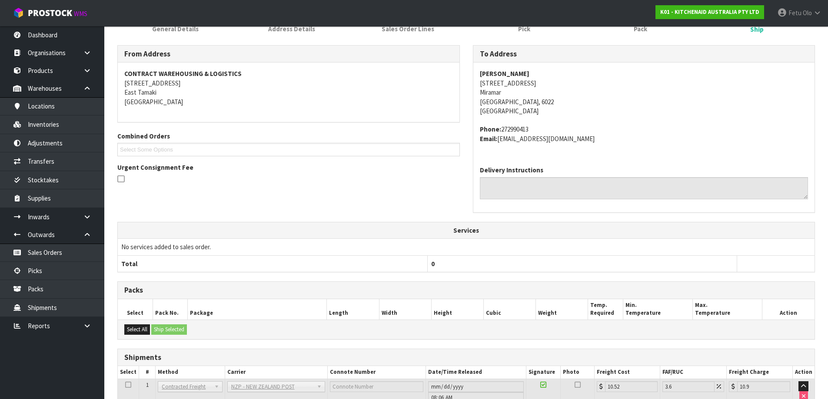
scroll to position [33, 0]
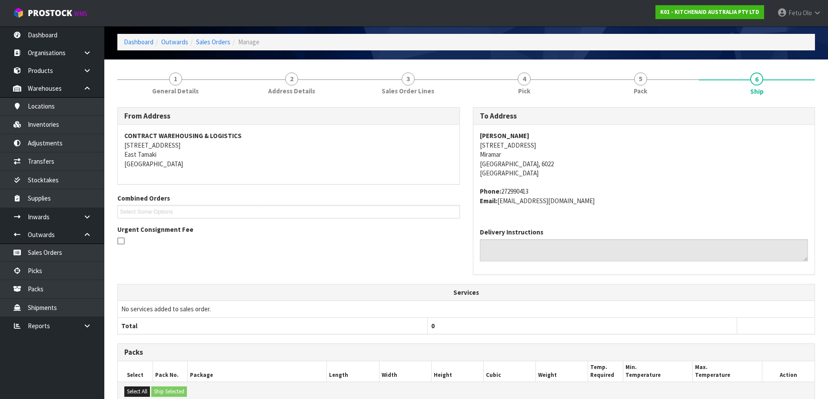
click at [653, 101] on div "From Address CONTRACT WAREHOUSING & LOGISTICS 17 Allens Road East Tamaki Auckla…" at bounding box center [465, 312] width 697 height 422
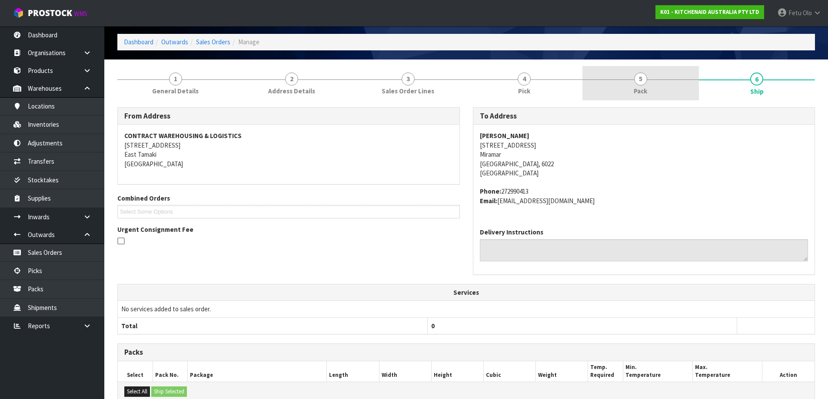
click at [651, 95] on link "5 Pack" at bounding box center [640, 83] width 116 height 34
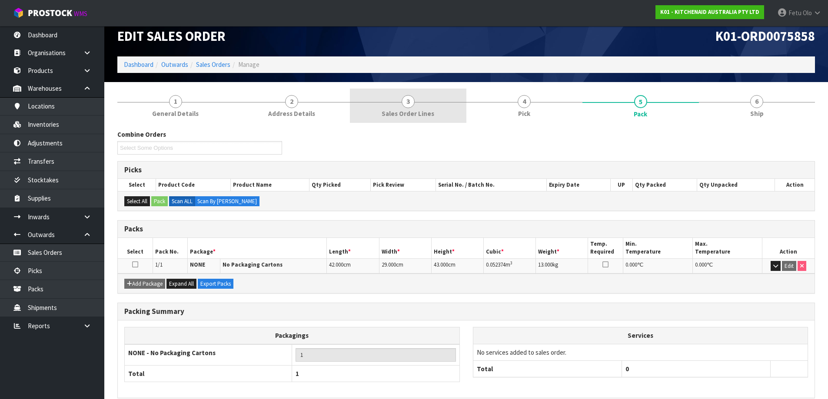
scroll to position [0, 0]
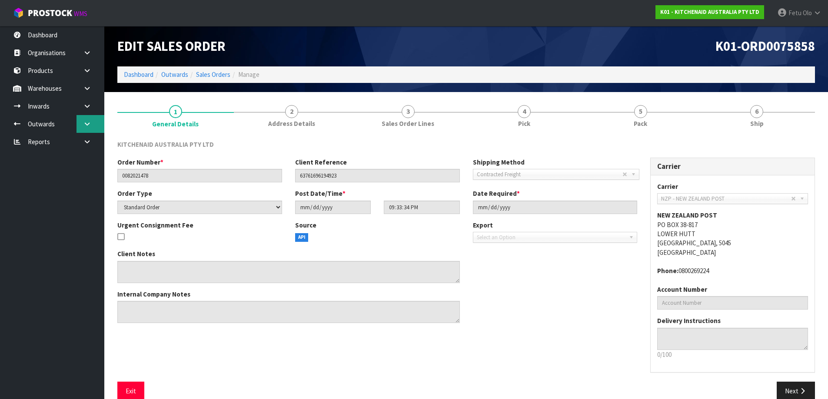
click at [83, 119] on link at bounding box center [90, 124] width 28 height 18
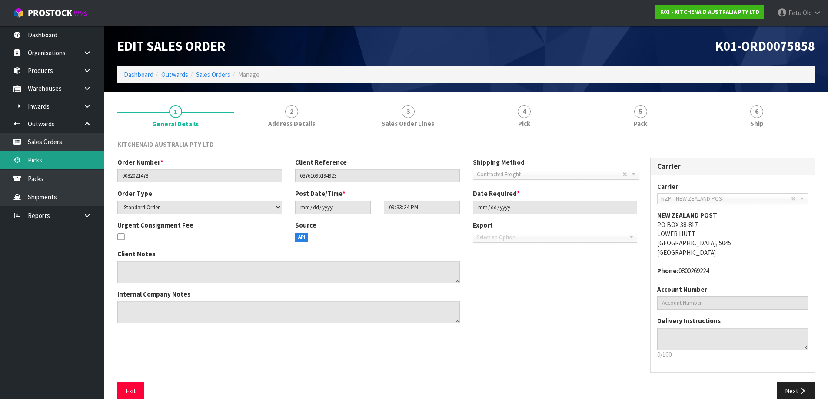
click at [56, 154] on link "Picks" at bounding box center [52, 160] width 104 height 18
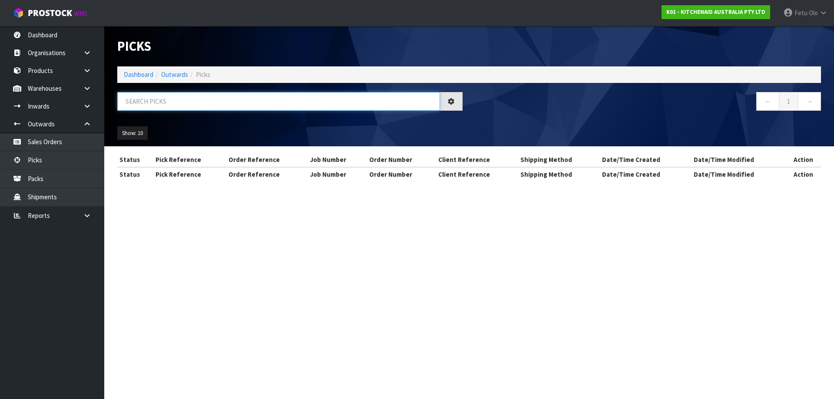
click at [173, 101] on input "text" at bounding box center [278, 101] width 323 height 19
type input "75857"
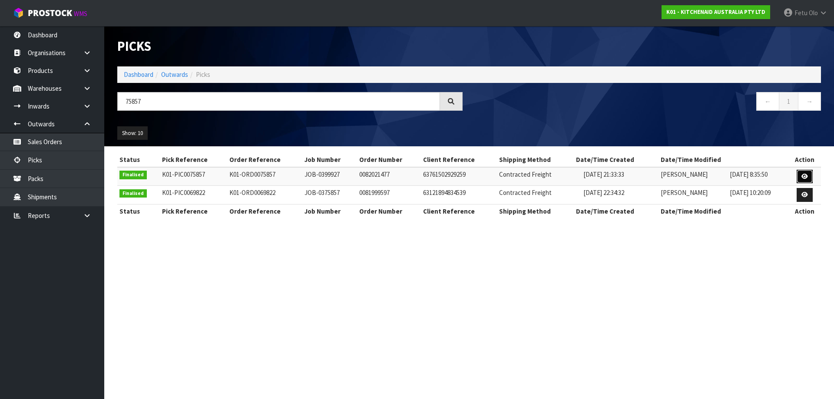
click at [810, 175] on link at bounding box center [805, 177] width 16 height 14
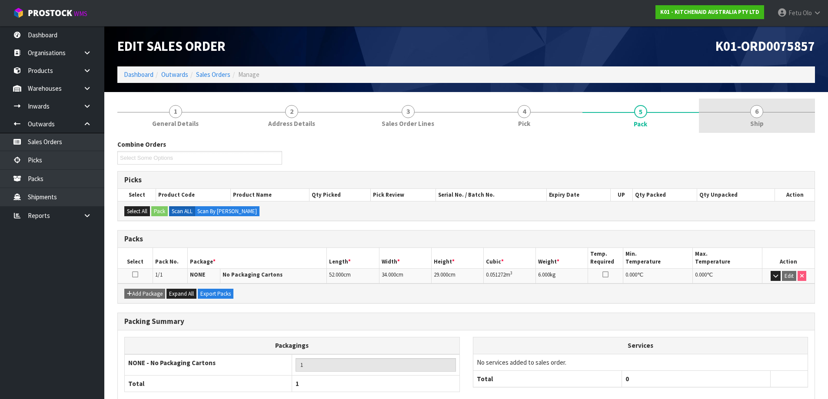
click at [744, 120] on link "6 Ship" at bounding box center [757, 116] width 116 height 34
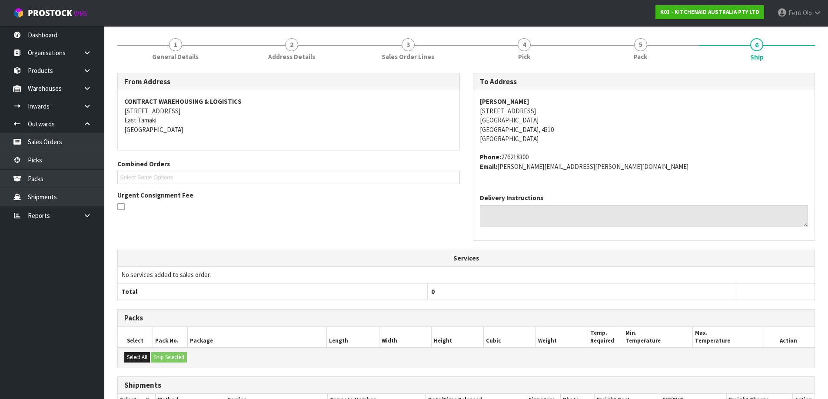
scroll to position [163, 0]
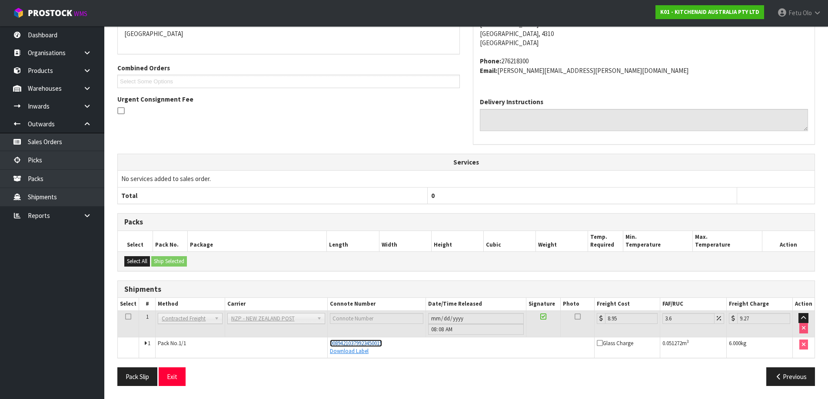
click at [360, 344] on span "00894210379923450019" at bounding box center [356, 343] width 52 height 7
